Goal: Information Seeking & Learning: Learn about a topic

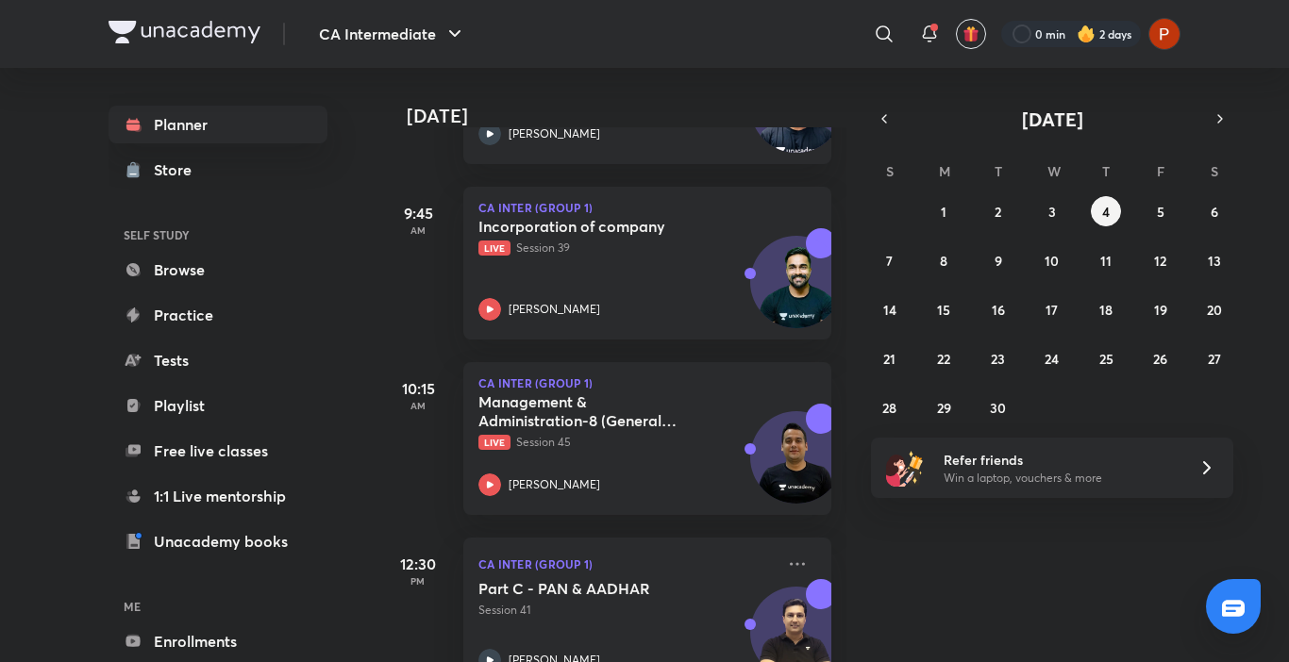
scroll to position [475, 0]
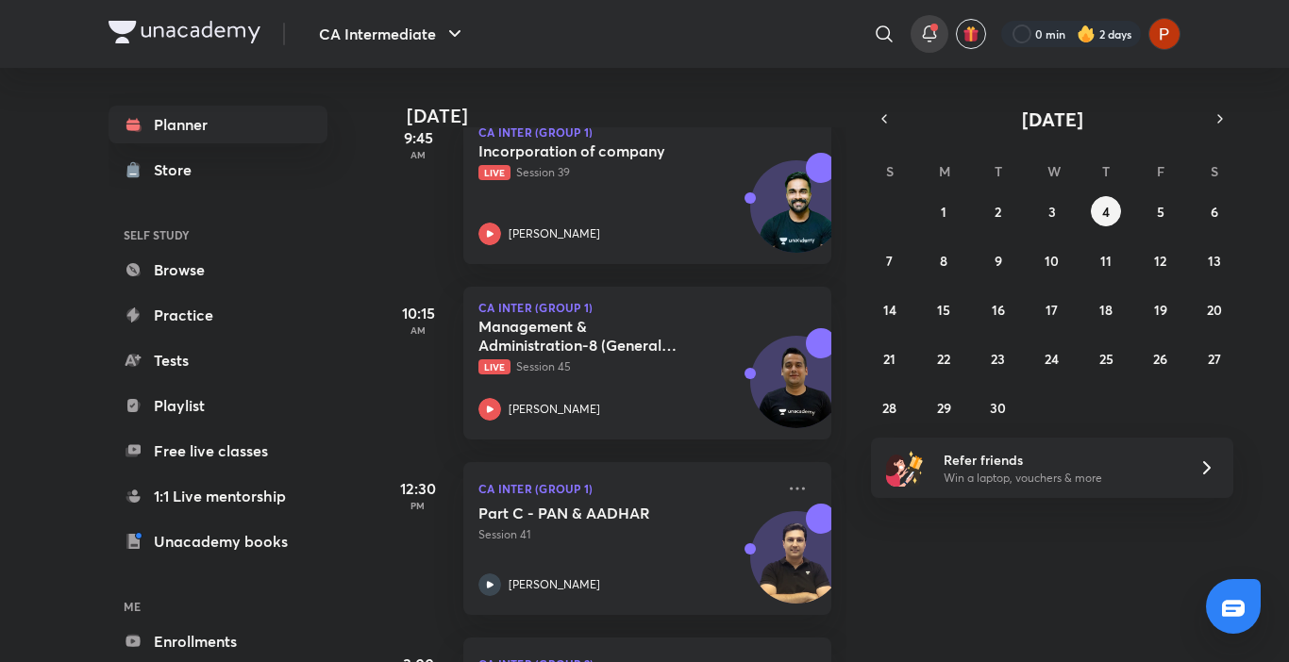
click at [930, 28] on span at bounding box center [934, 28] width 8 height 8
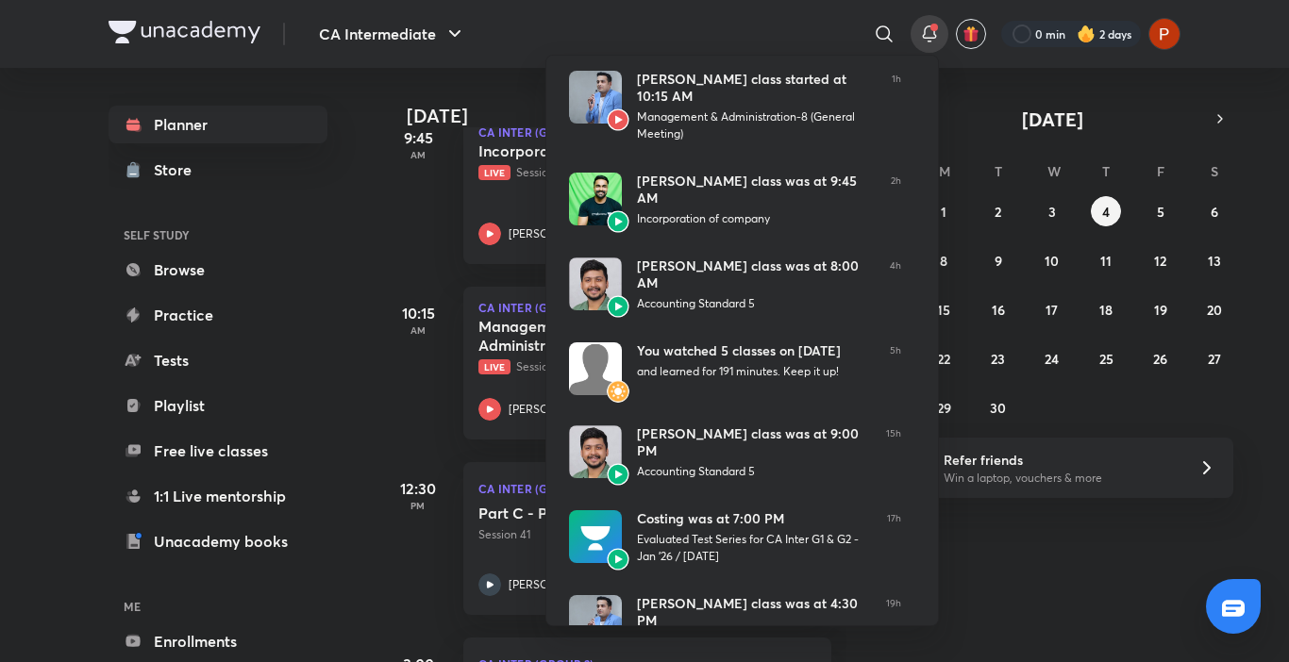
click at [955, 101] on div at bounding box center [644, 331] width 1289 height 662
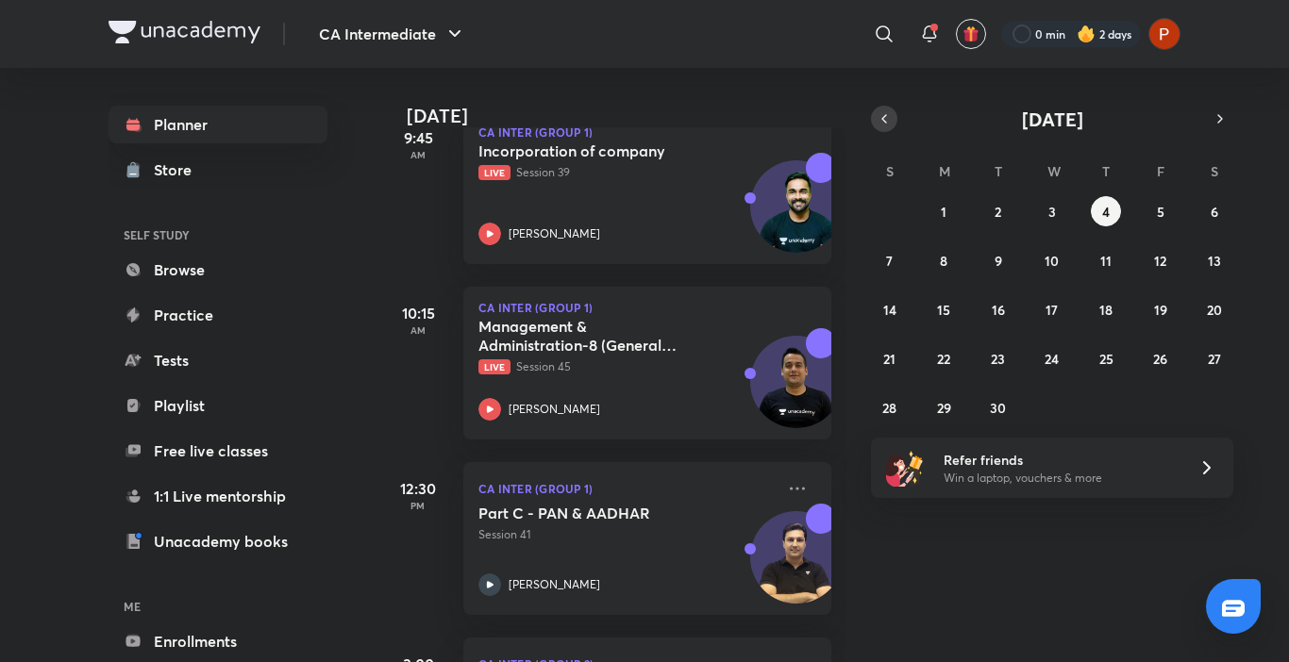
click at [890, 114] on icon "button" at bounding box center [883, 118] width 15 height 17
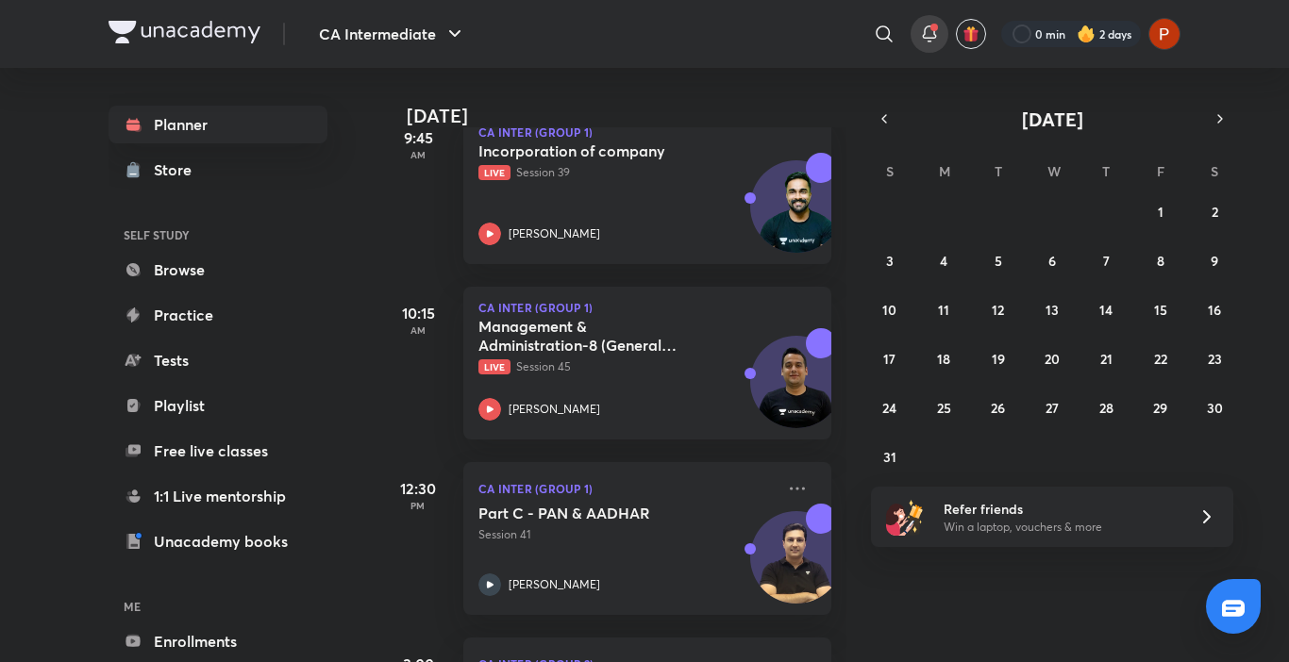
click at [932, 32] on icon at bounding box center [929, 31] width 12 height 11
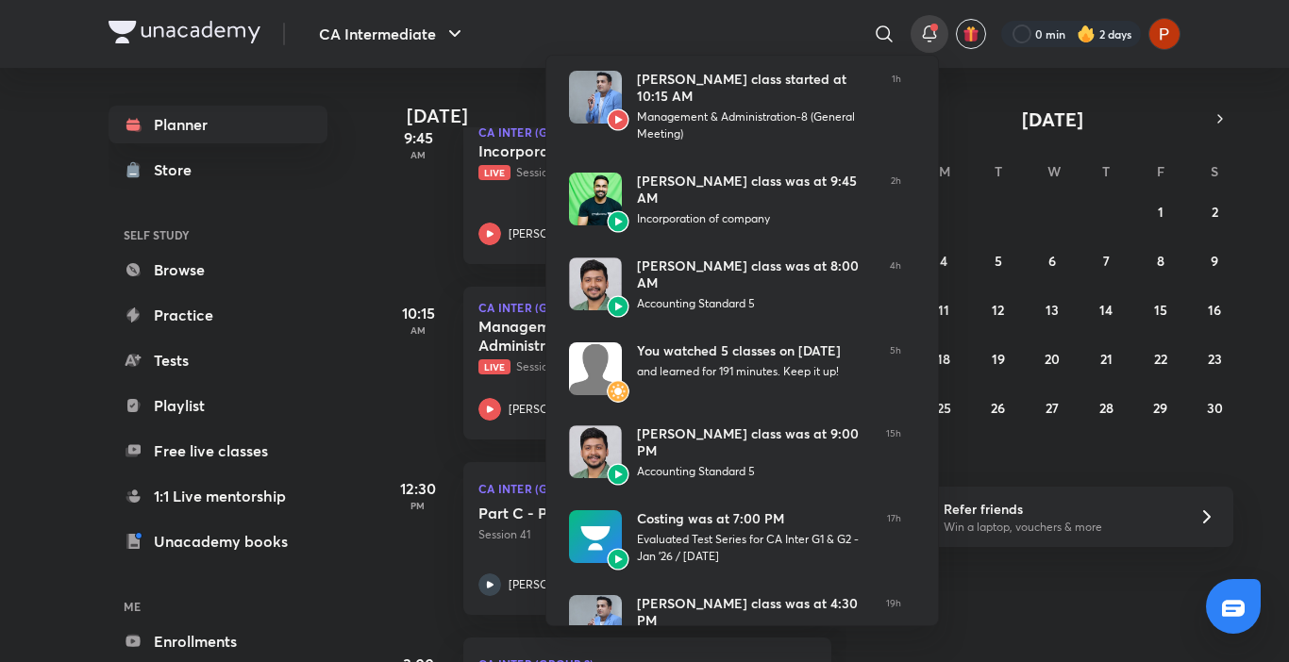
click at [939, 95] on div at bounding box center [644, 331] width 1289 height 662
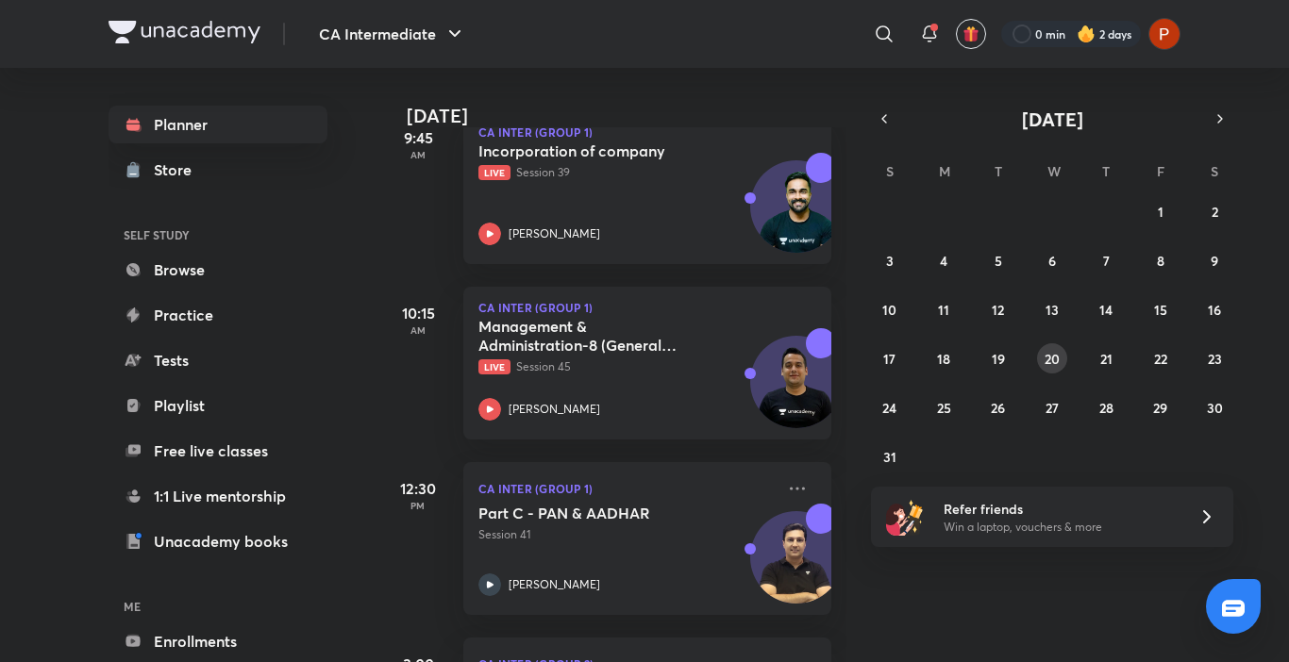
click at [1056, 347] on button "20" at bounding box center [1052, 358] width 30 height 30
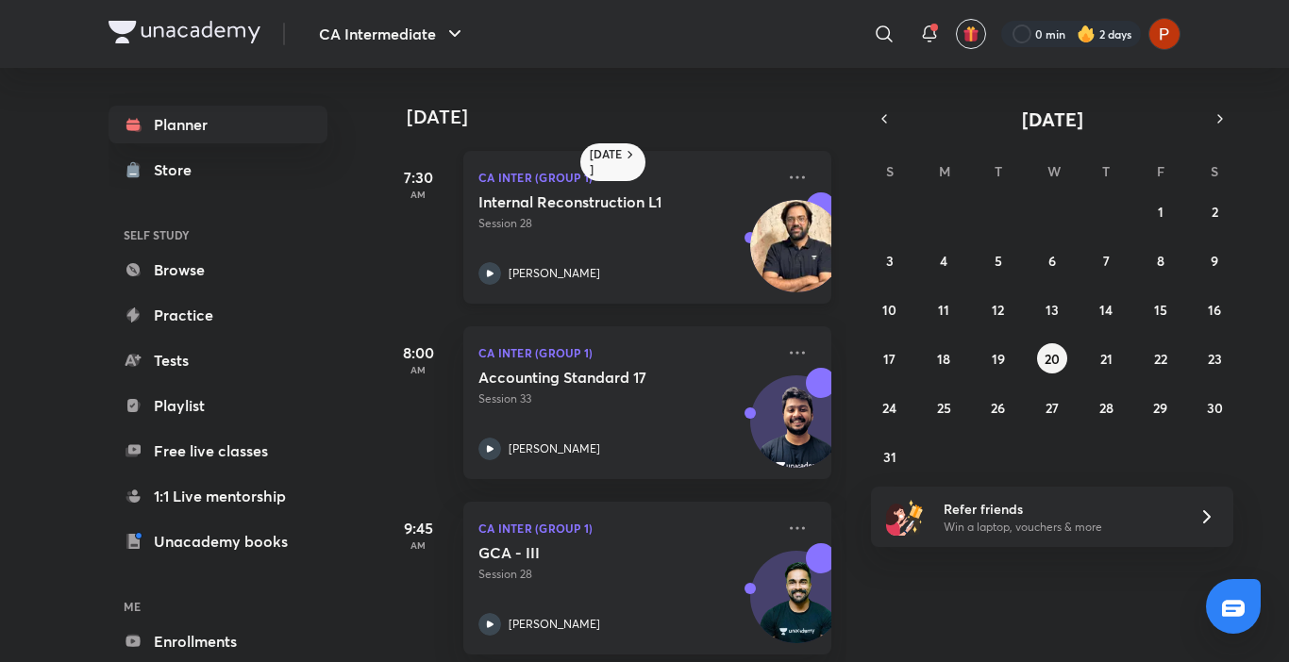
click at [690, 215] on p "Session 28" at bounding box center [626, 223] width 296 height 17
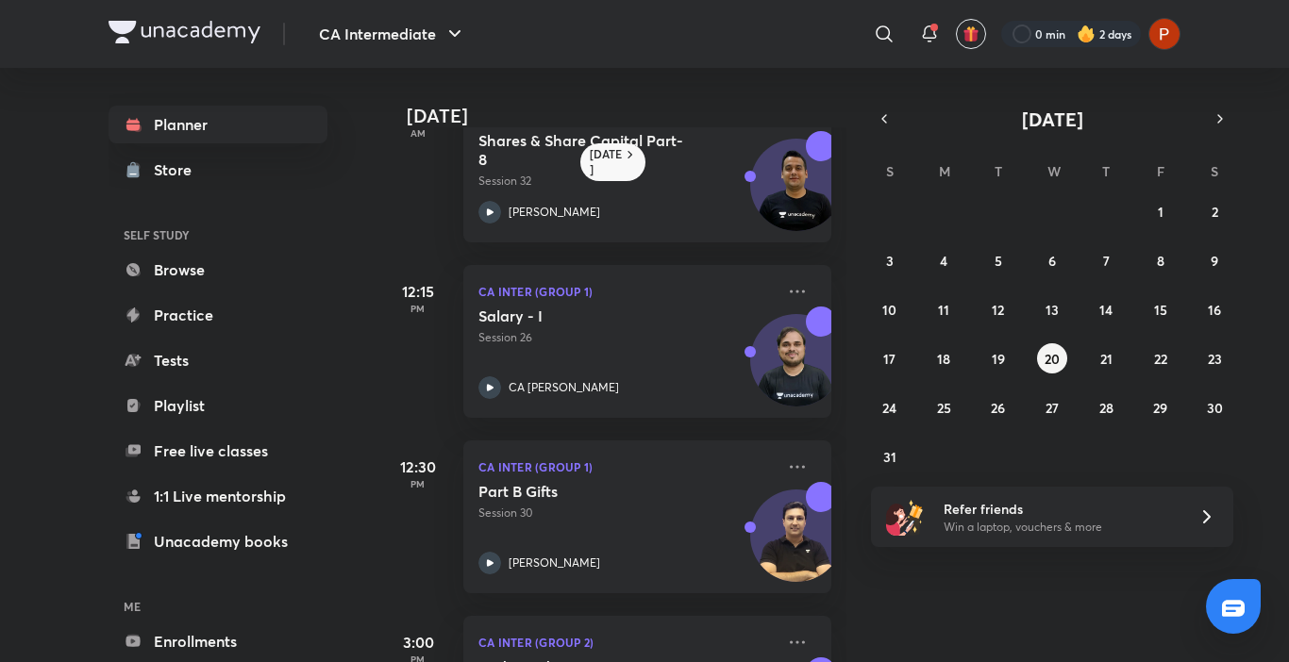
scroll to position [541, 0]
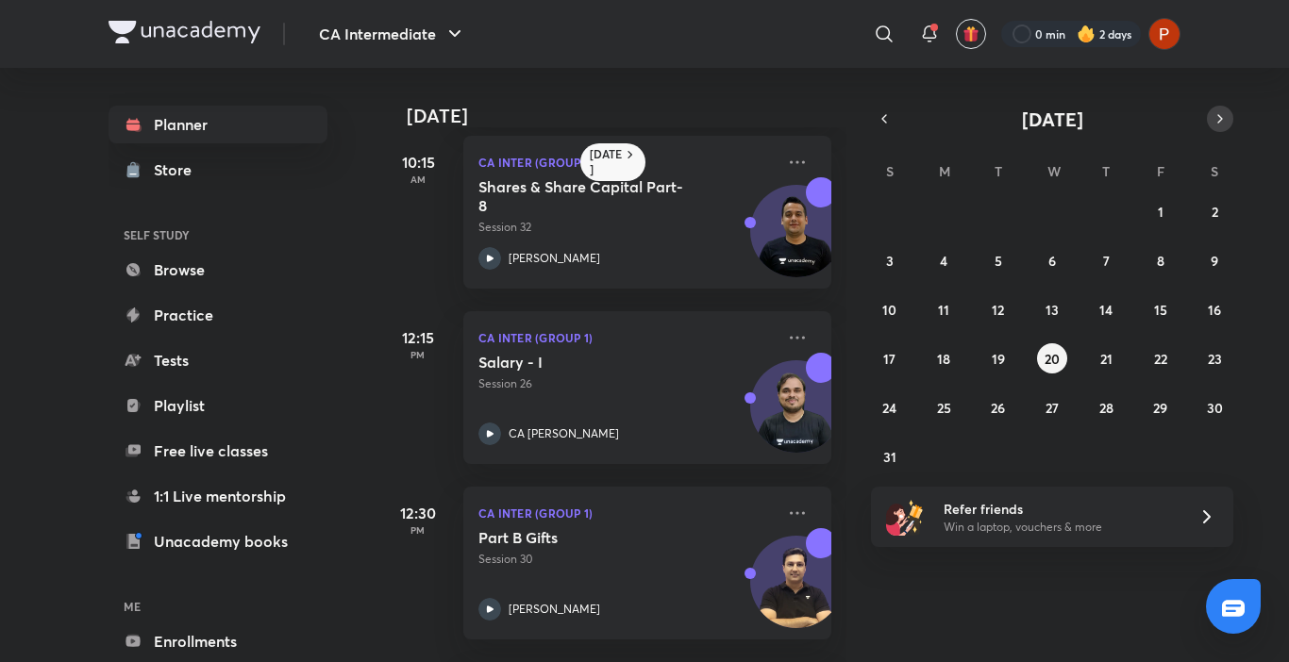
click at [1225, 118] on icon "button" at bounding box center [1219, 118] width 15 height 17
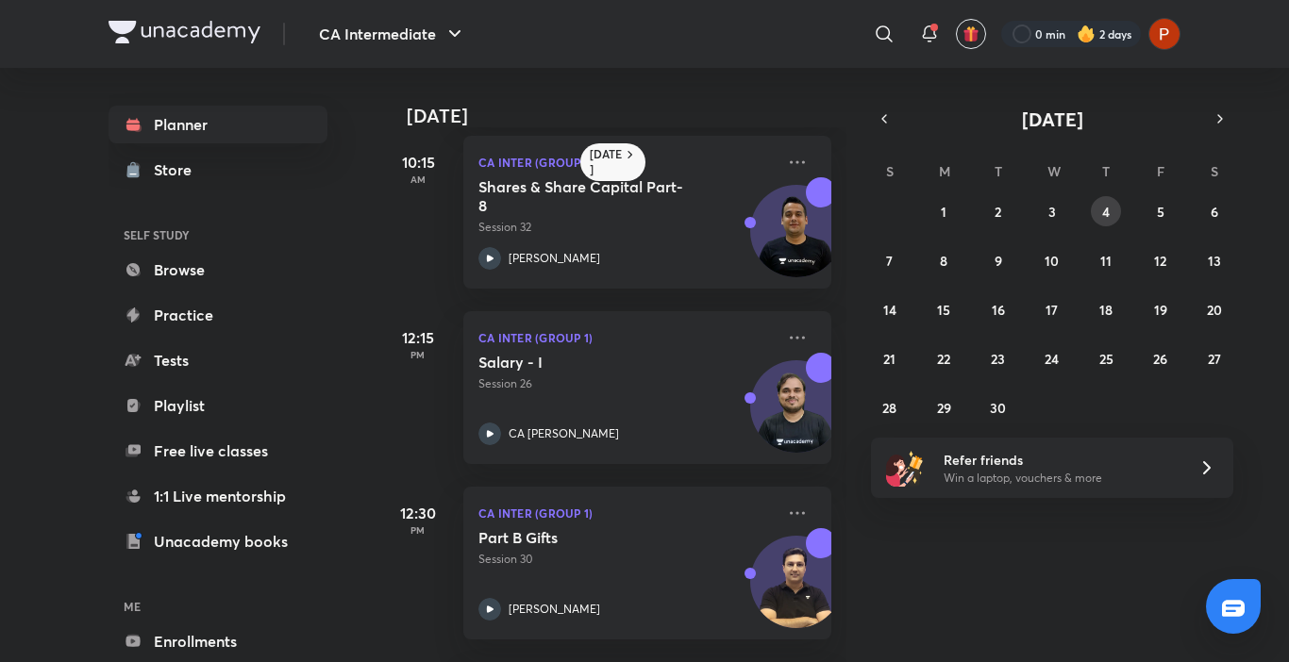
click at [1096, 208] on button "4" at bounding box center [1105, 211] width 30 height 30
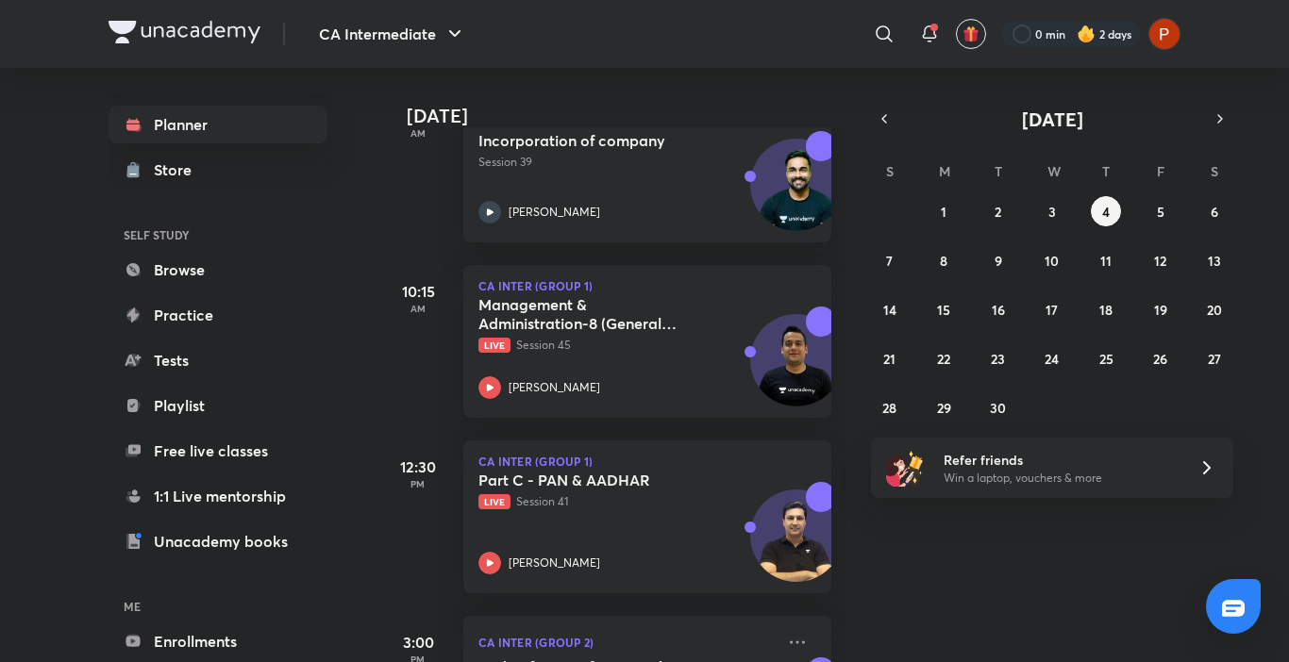
scroll to position [502, 0]
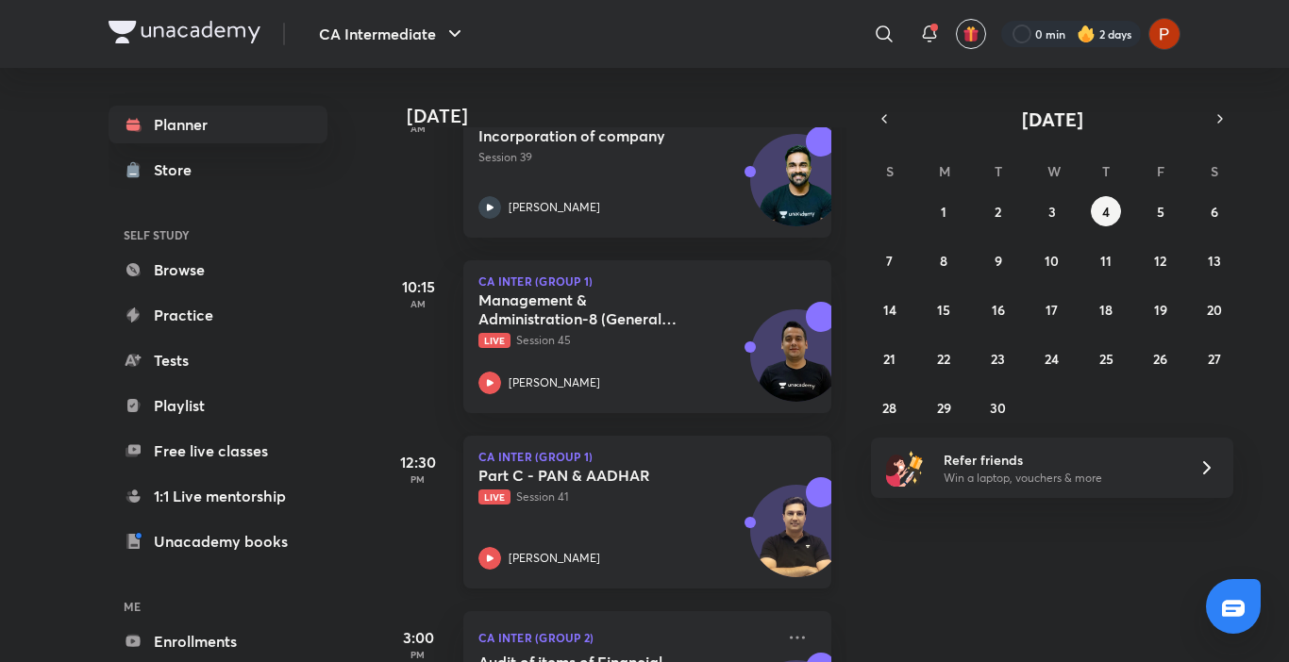
click at [614, 481] on h5 "Part C - PAN & AADHAR" at bounding box center [595, 475] width 235 height 19
click at [881, 106] on button "button" at bounding box center [884, 119] width 26 height 26
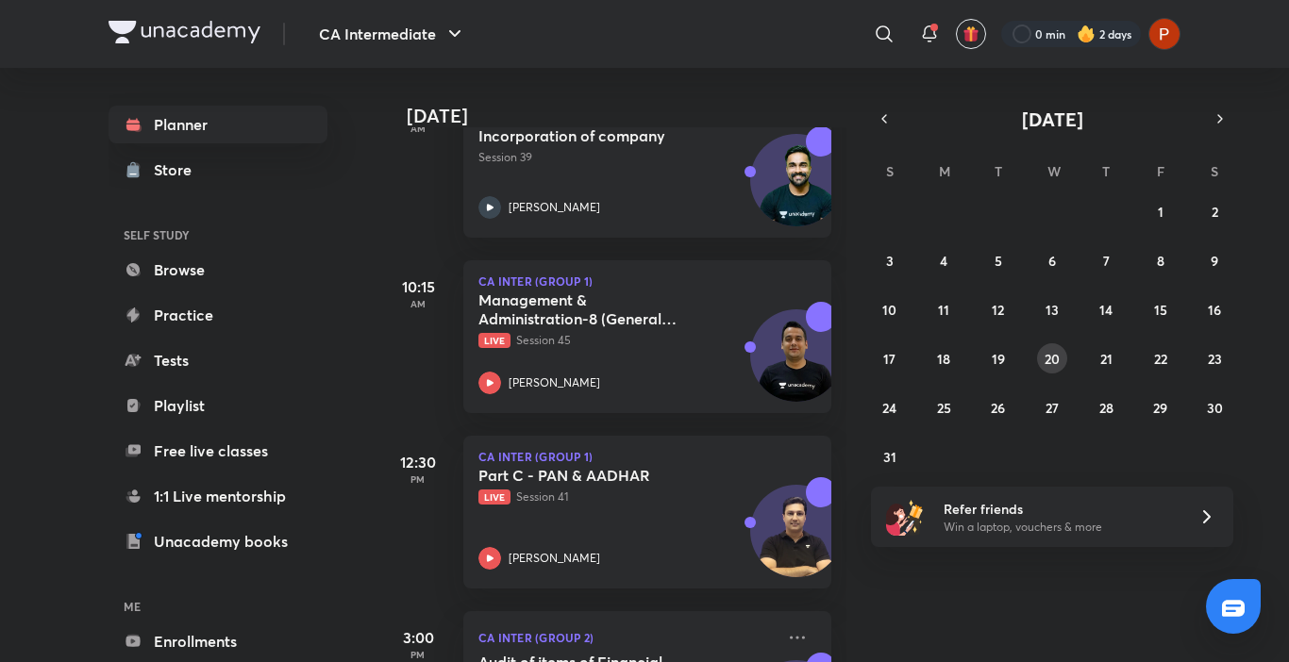
click at [1055, 357] on abbr "20" at bounding box center [1051, 359] width 15 height 18
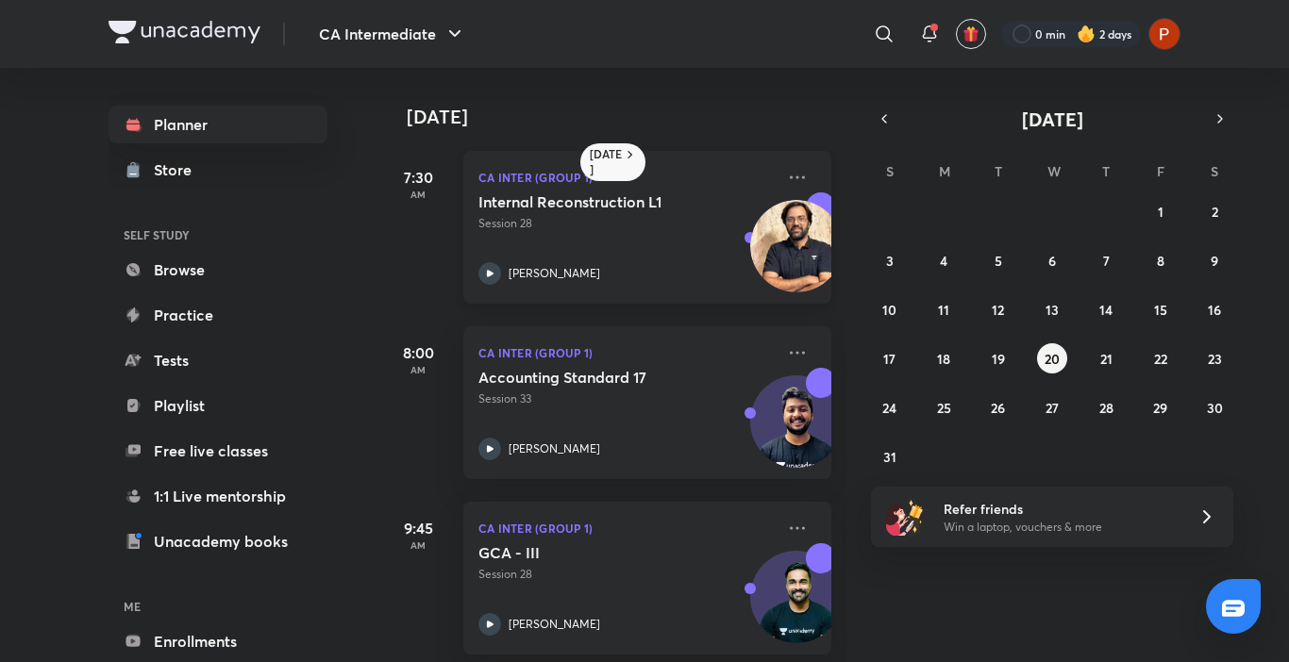
click at [761, 229] on img at bounding box center [796, 246] width 92 height 92
click at [564, 217] on p "Session 28" at bounding box center [626, 223] width 296 height 17
